Goal: Complete application form

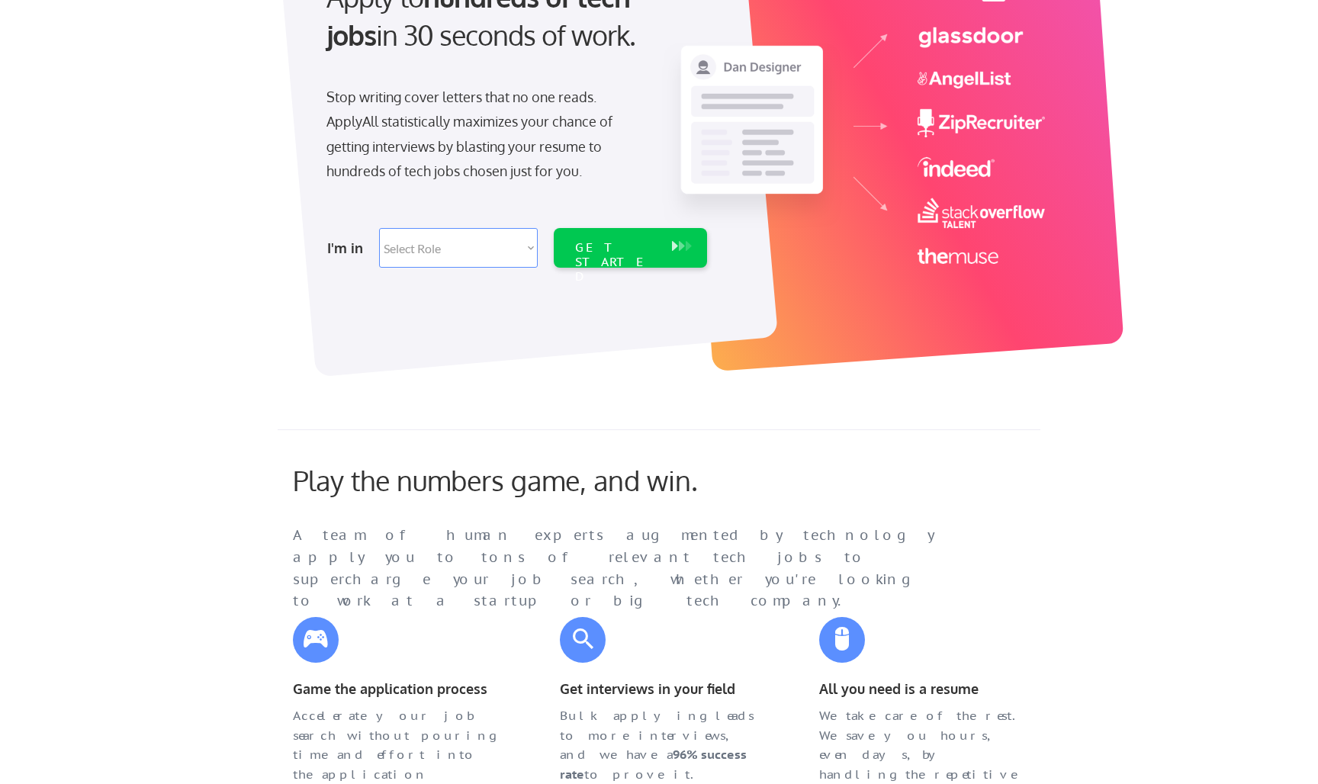
scroll to position [14, 0]
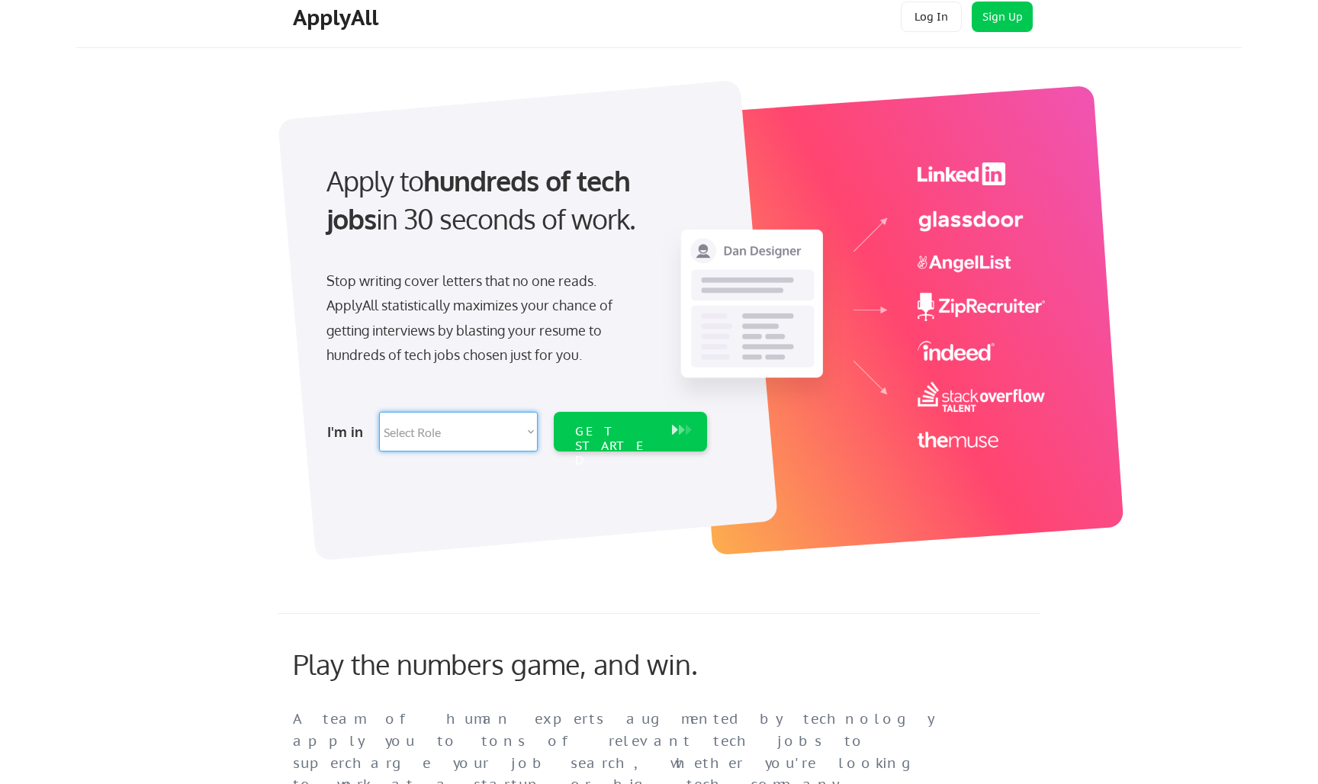
select select ""engineering""
click at [634, 429] on div "GET STARTED" at bounding box center [616, 446] width 82 height 44
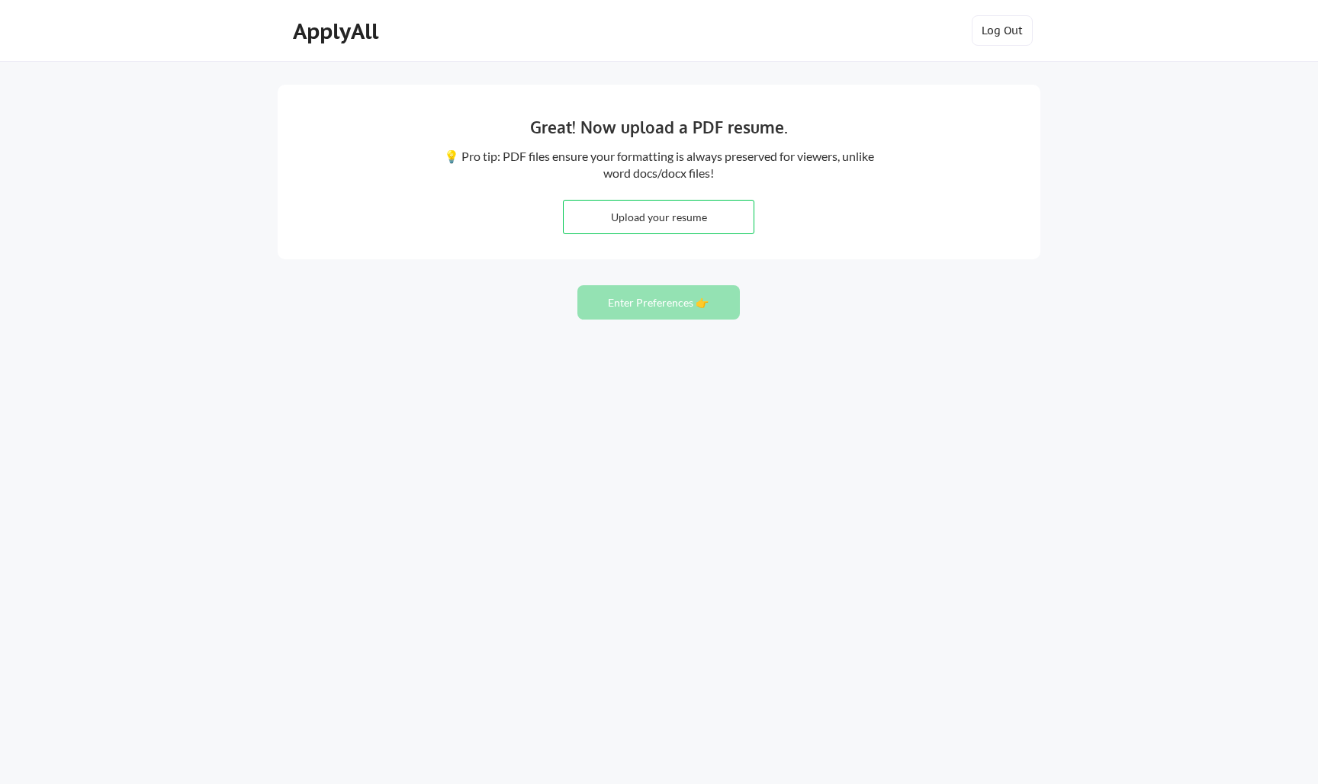
click at [657, 224] on input "file" at bounding box center [659, 217] width 190 height 33
type input "C:\fakepath\Trevor Wiebe Resume - Jul 25.pdf"
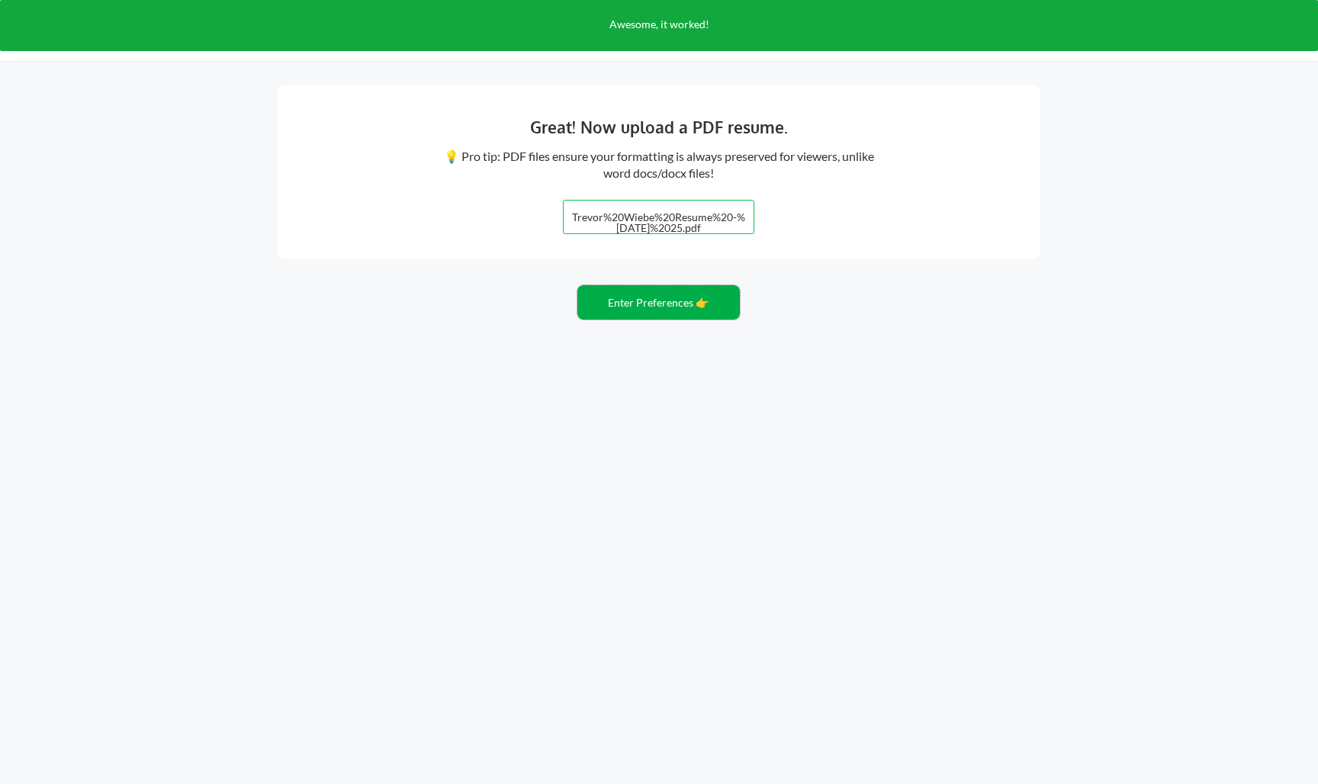
click at [652, 298] on button "Enter Preferences 👉" at bounding box center [658, 302] width 162 height 34
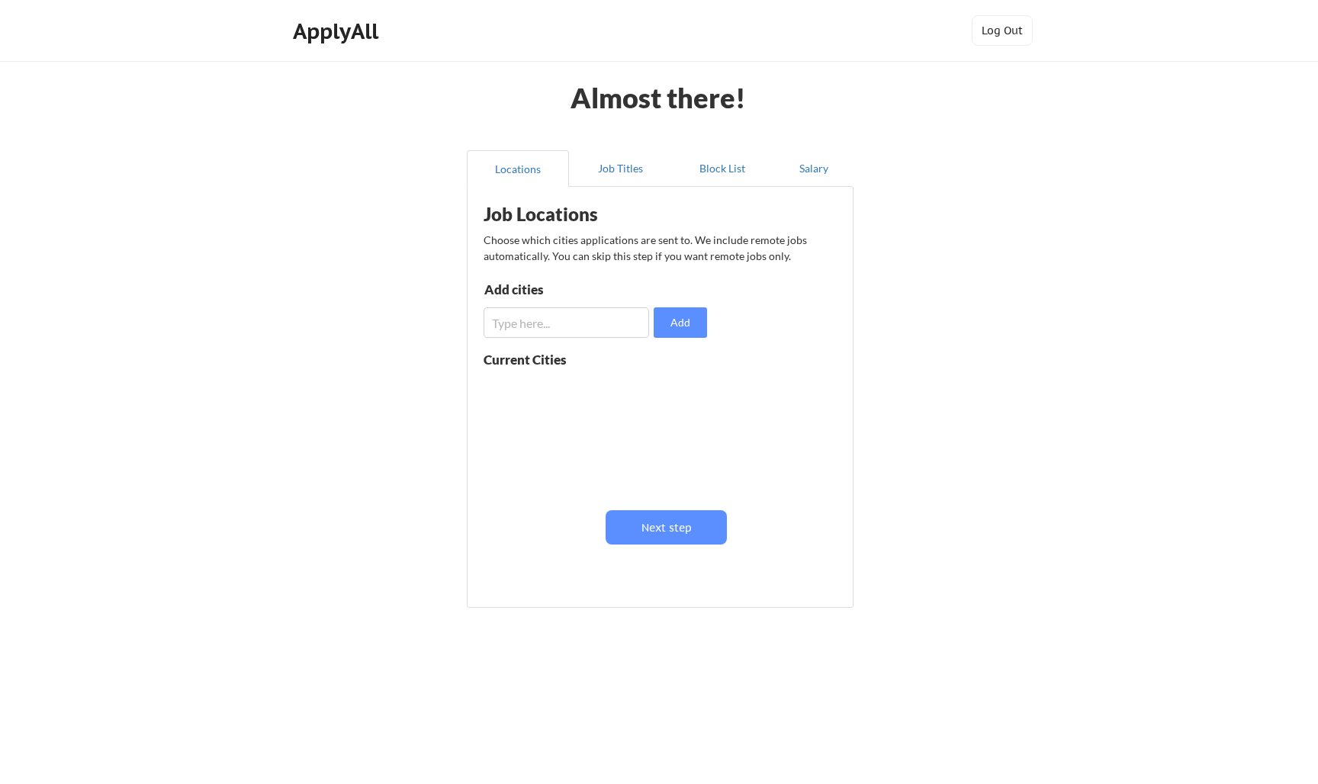
click at [556, 326] on input "input" at bounding box center [567, 322] width 166 height 31
type input "Austin, Tx"
click at [695, 326] on button "Add" at bounding box center [680, 322] width 53 height 31
click at [666, 528] on button "Next step" at bounding box center [666, 527] width 121 height 34
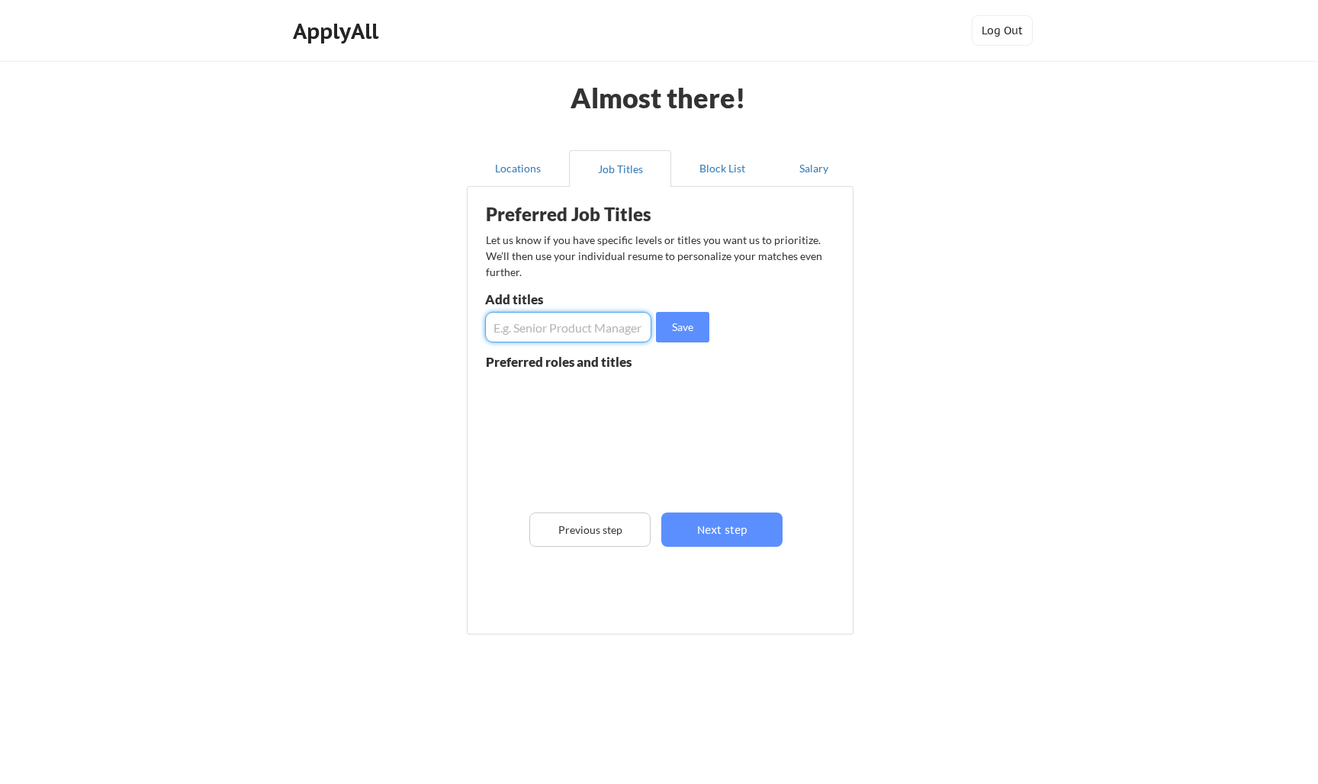
click at [583, 328] on input "input" at bounding box center [568, 327] width 166 height 31
type input "Software Engineer"
click at [725, 531] on button "Next step" at bounding box center [721, 530] width 121 height 34
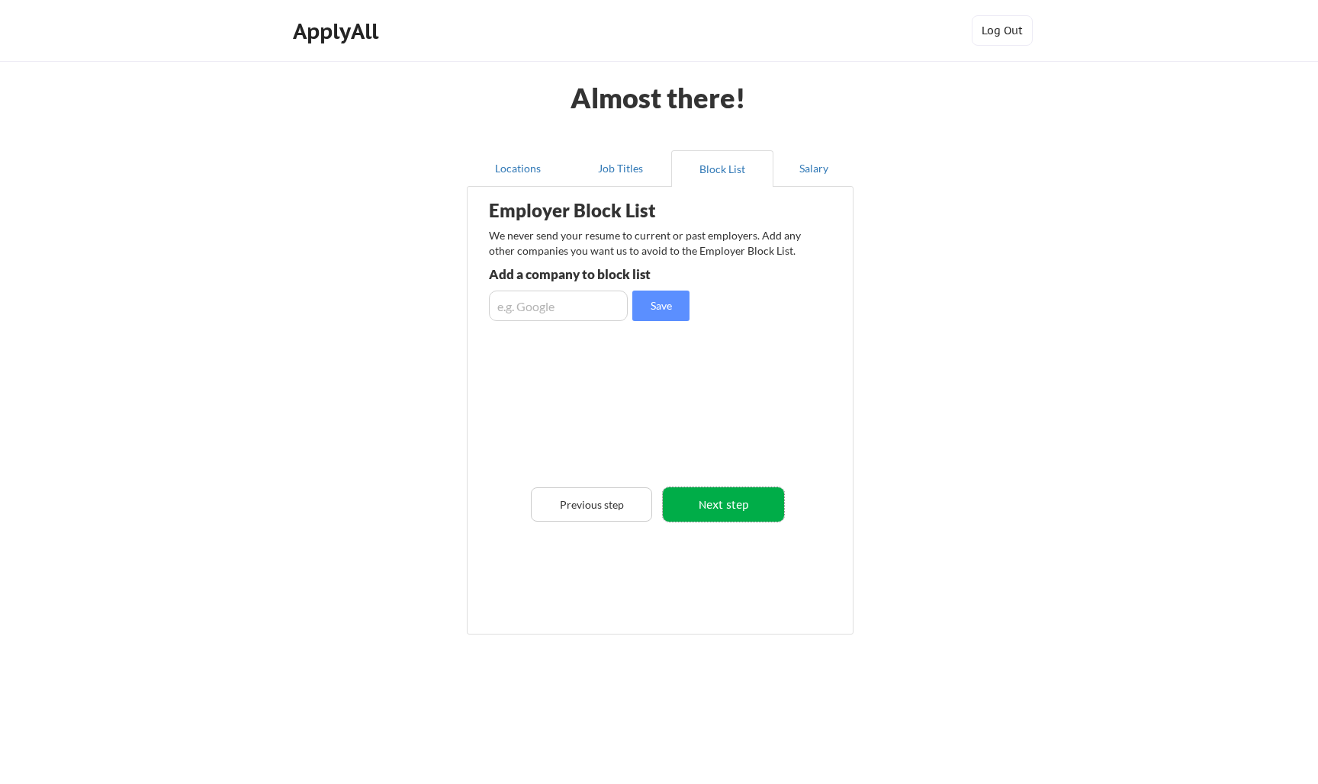
click at [722, 518] on button "Next step" at bounding box center [723, 504] width 121 height 34
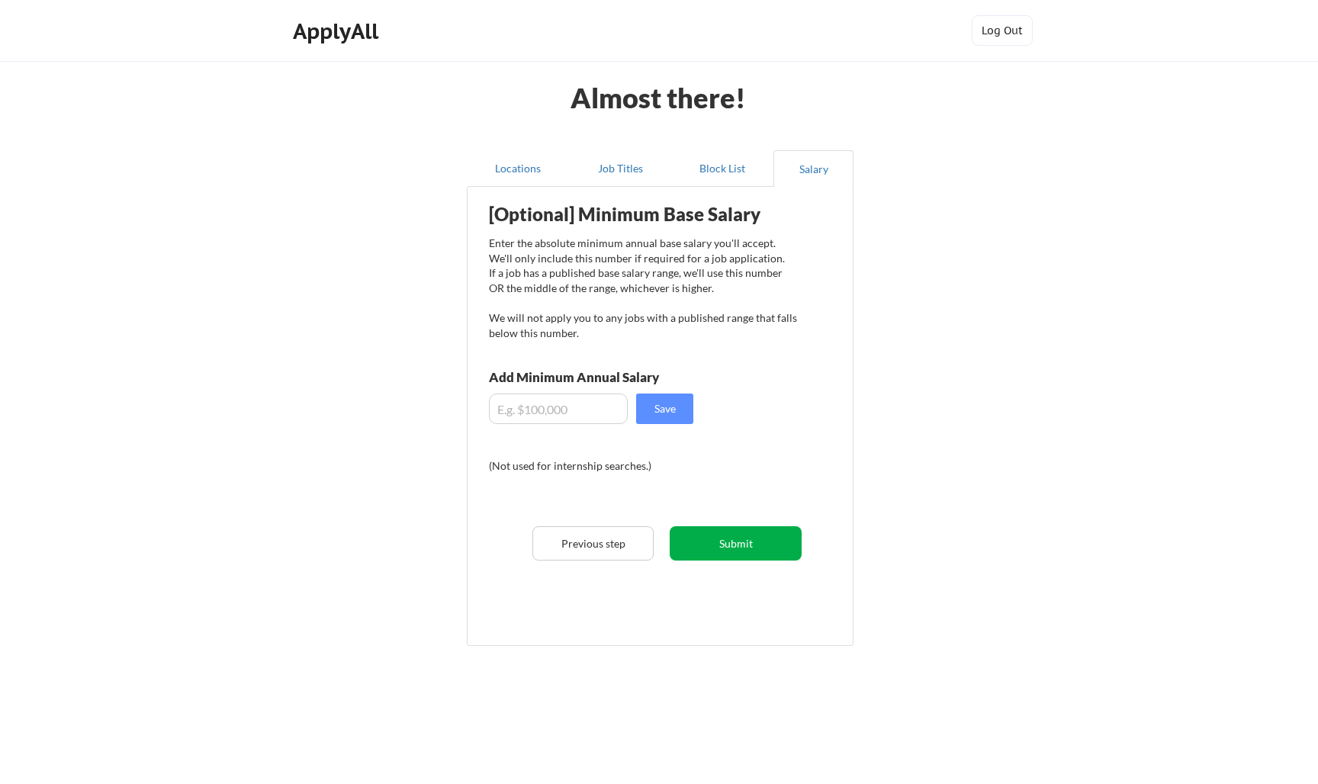
click at [722, 547] on button "Submit" at bounding box center [736, 543] width 132 height 34
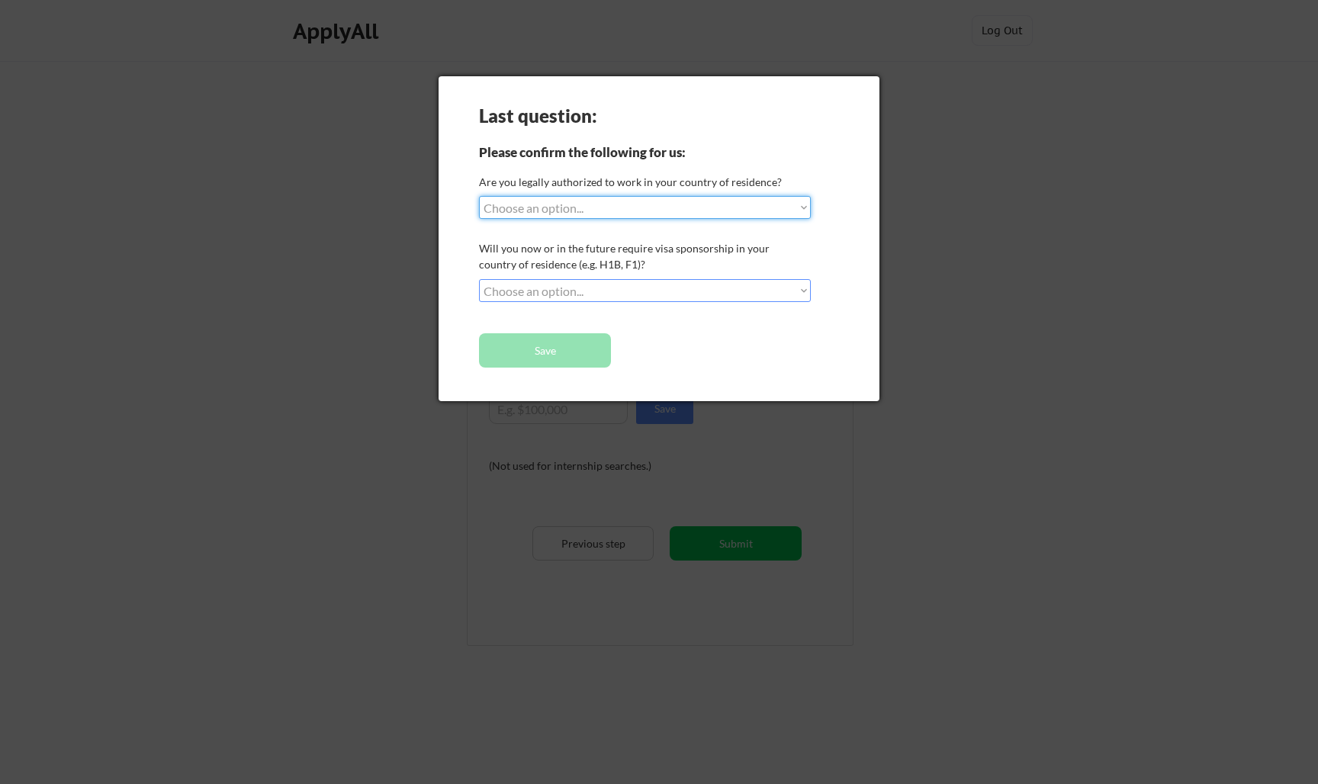
select select ""yes__i_am_a_[DEMOGRAPHIC_DATA]""
select select ""no__i_will_not_need_sponsorship""
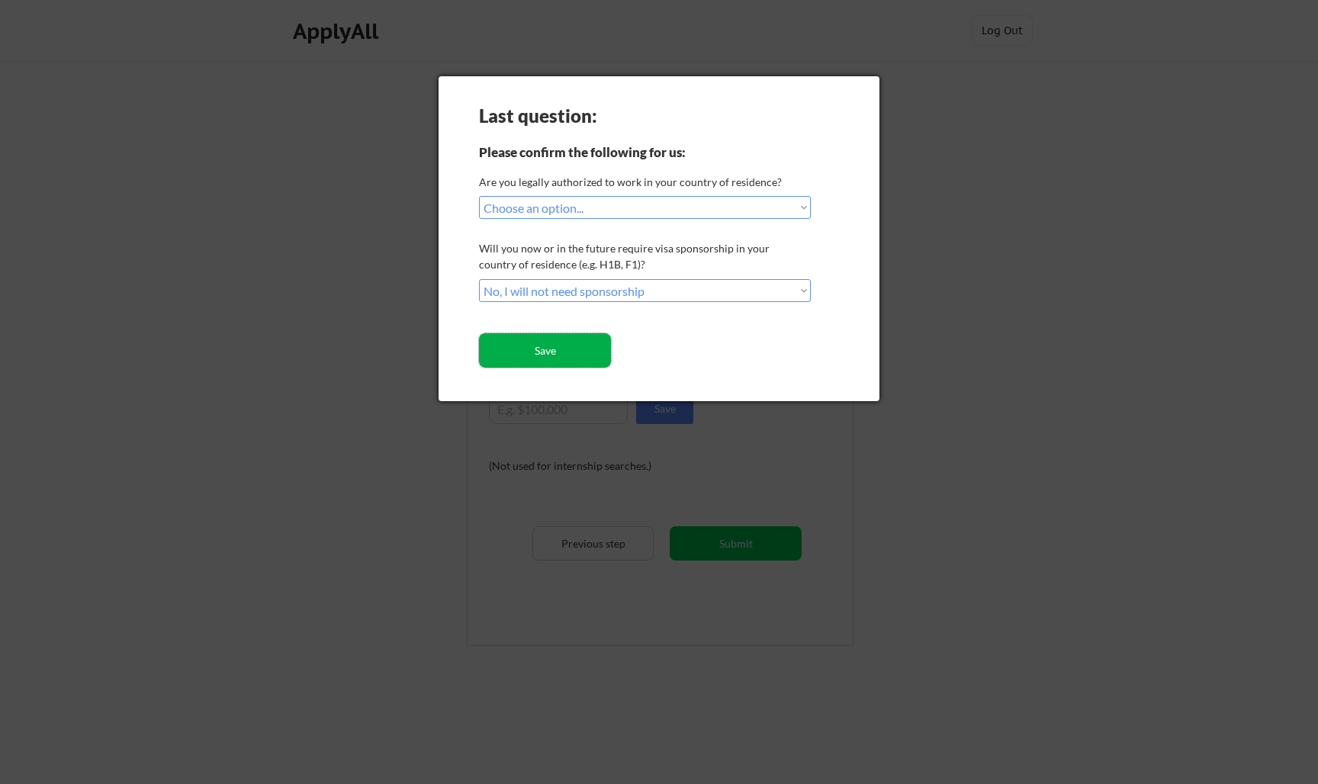
click at [588, 348] on button "Save" at bounding box center [545, 350] width 132 height 34
